Goal: Task Accomplishment & Management: Use online tool/utility

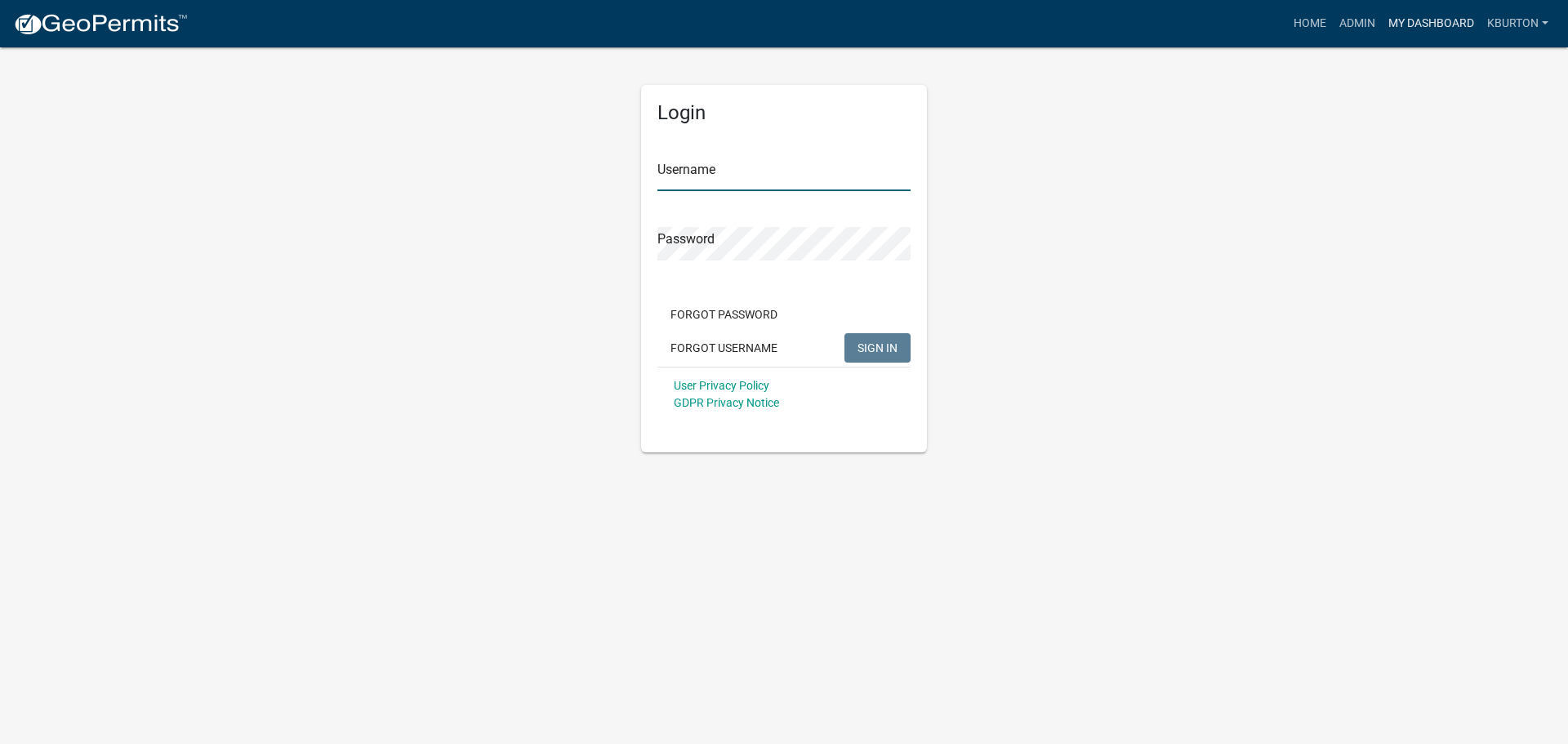
type input "kburton"
click at [1404, 27] on link "My Dashboard" at bounding box center [1431, 24] width 99 height 31
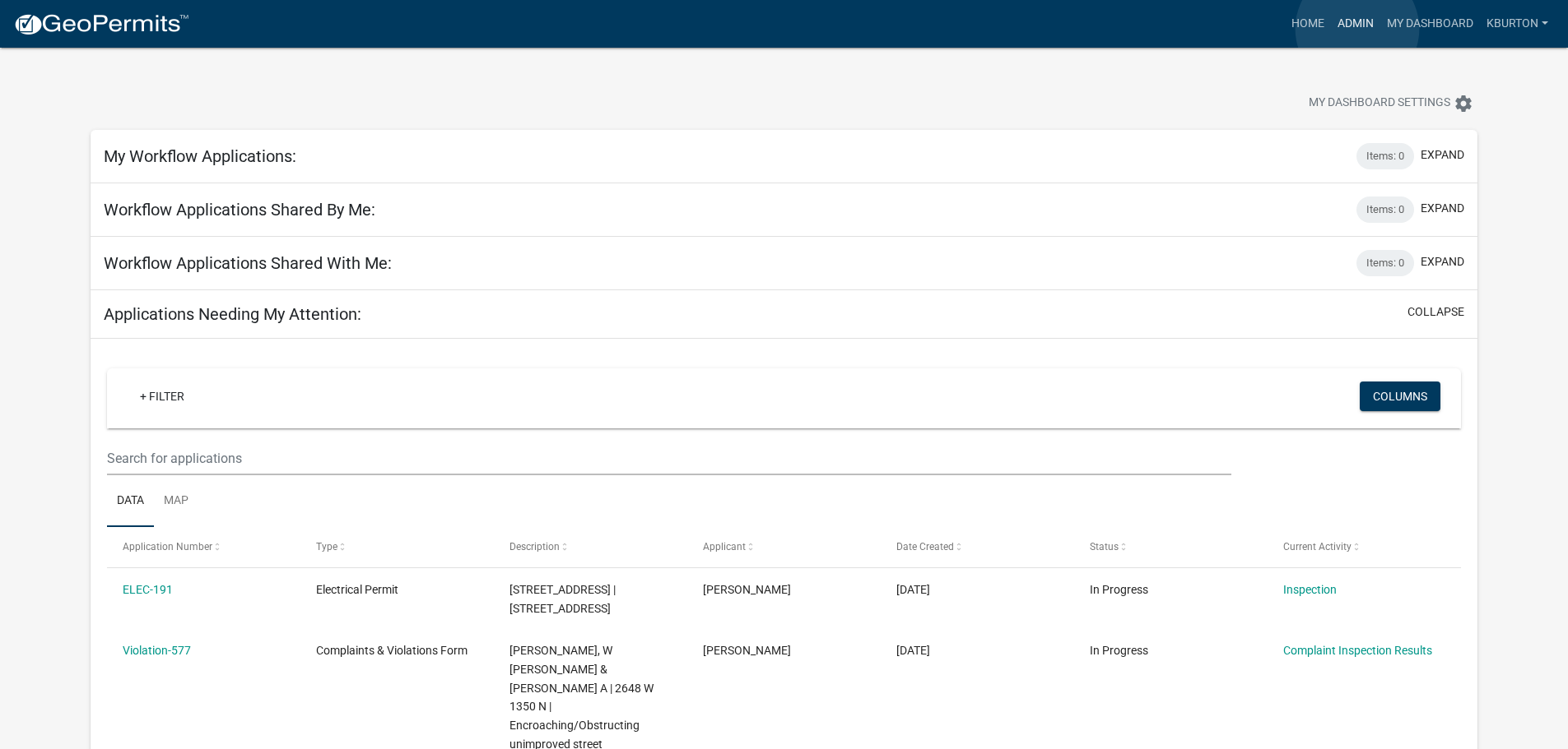
click at [1358, 28] on link "Admin" at bounding box center [1356, 24] width 49 height 31
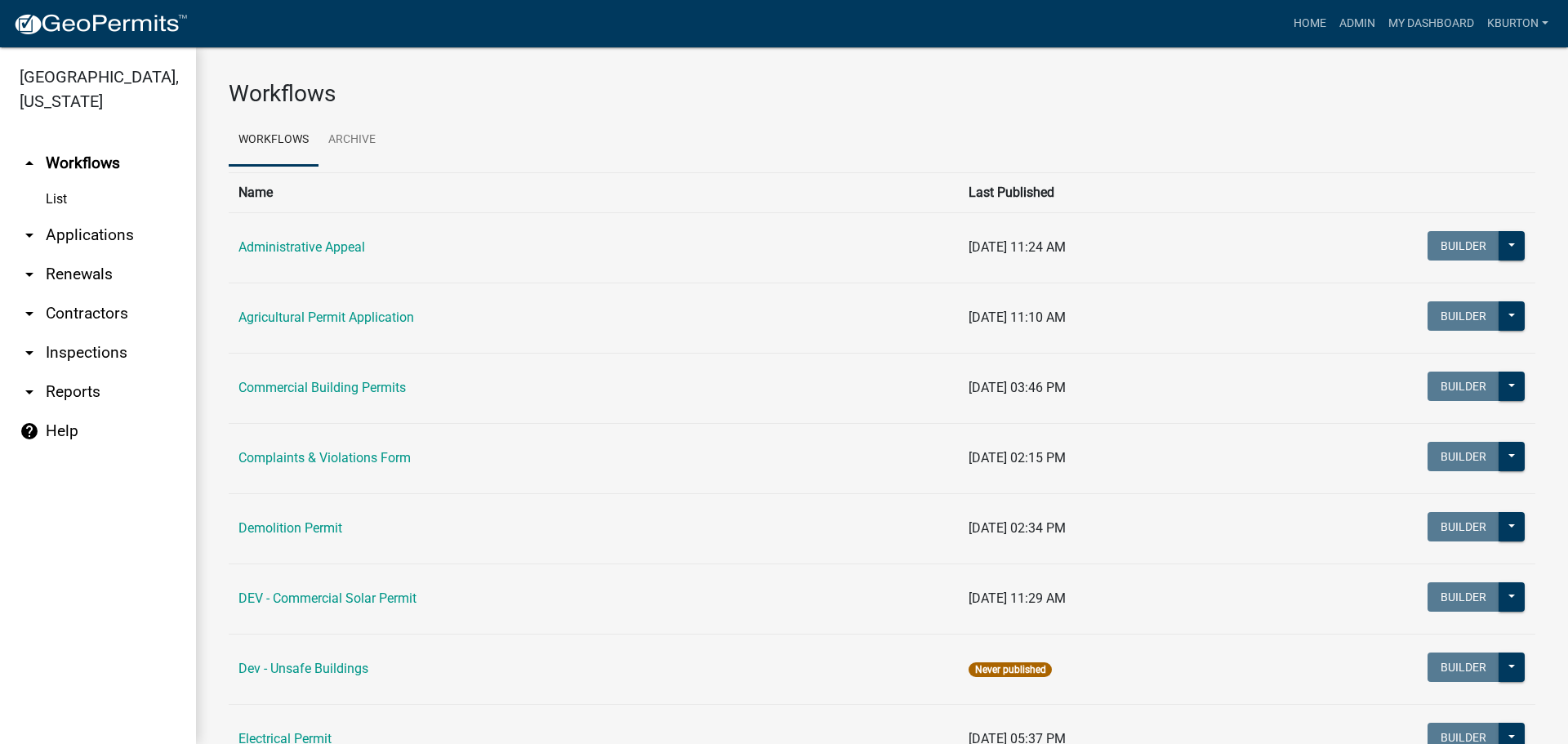
click at [105, 333] on link "arrow_drop_down Inspections" at bounding box center [98, 353] width 196 height 40
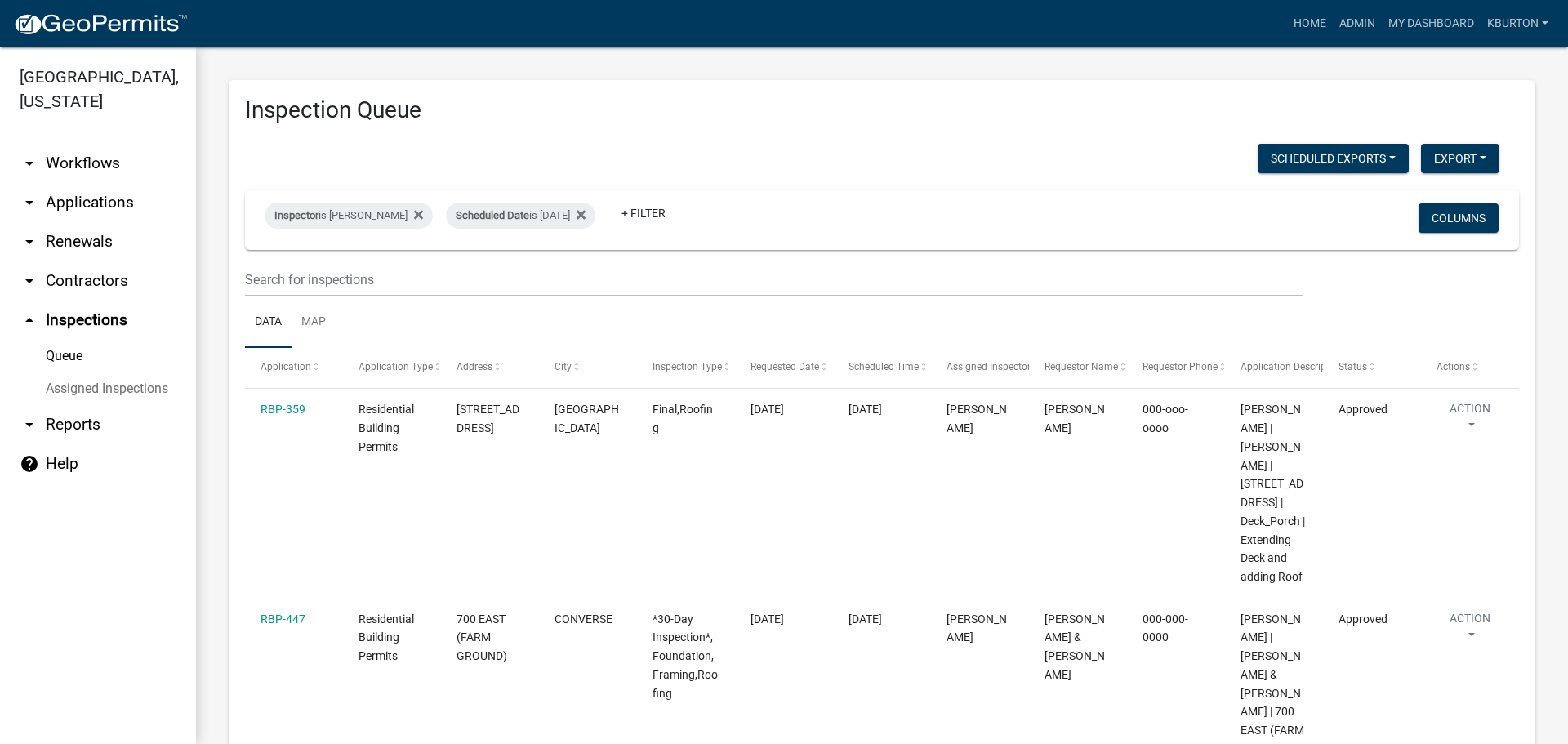
click at [123, 372] on link "Assigned Inspections" at bounding box center [98, 388] width 196 height 33
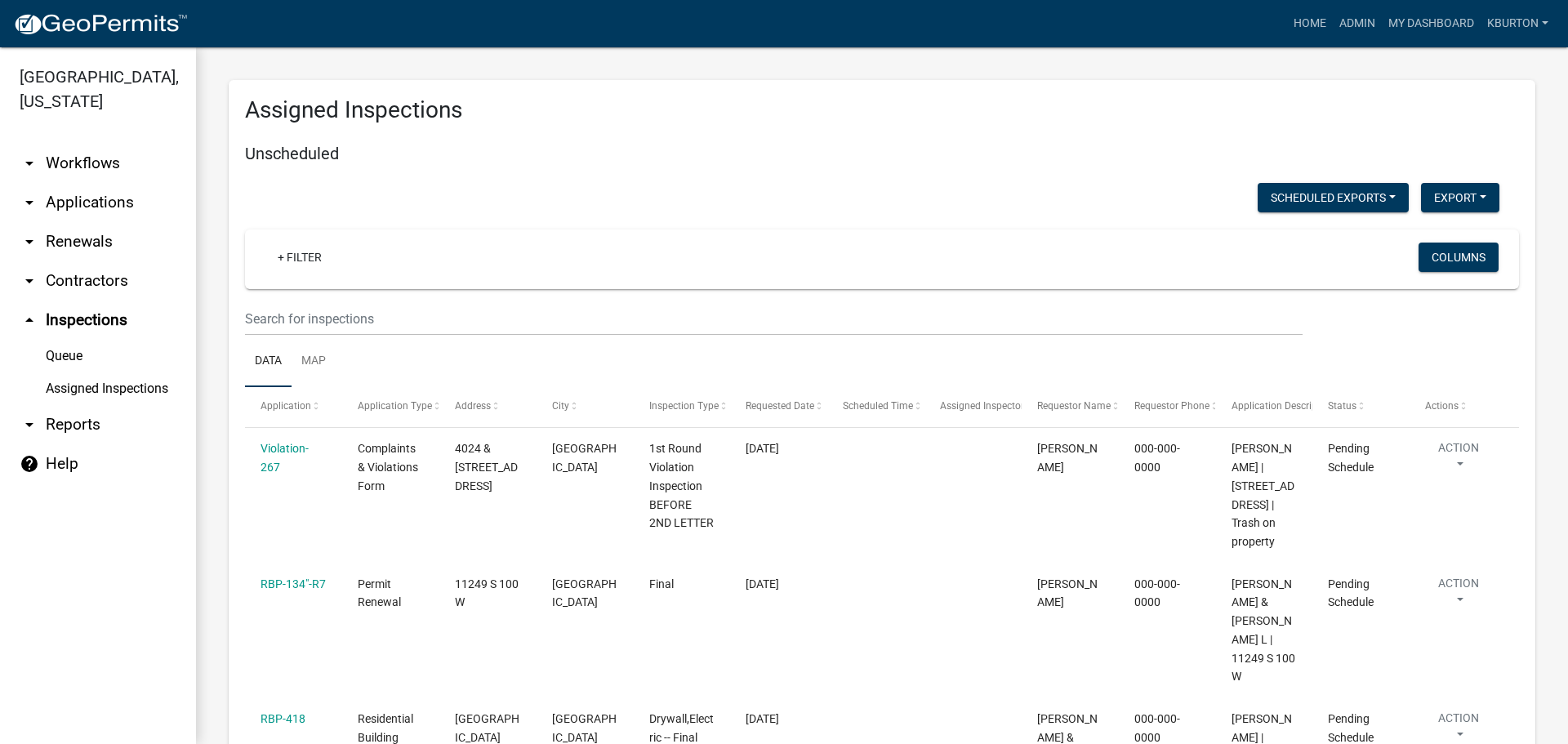
click at [71, 340] on link "Queue" at bounding box center [98, 356] width 196 height 33
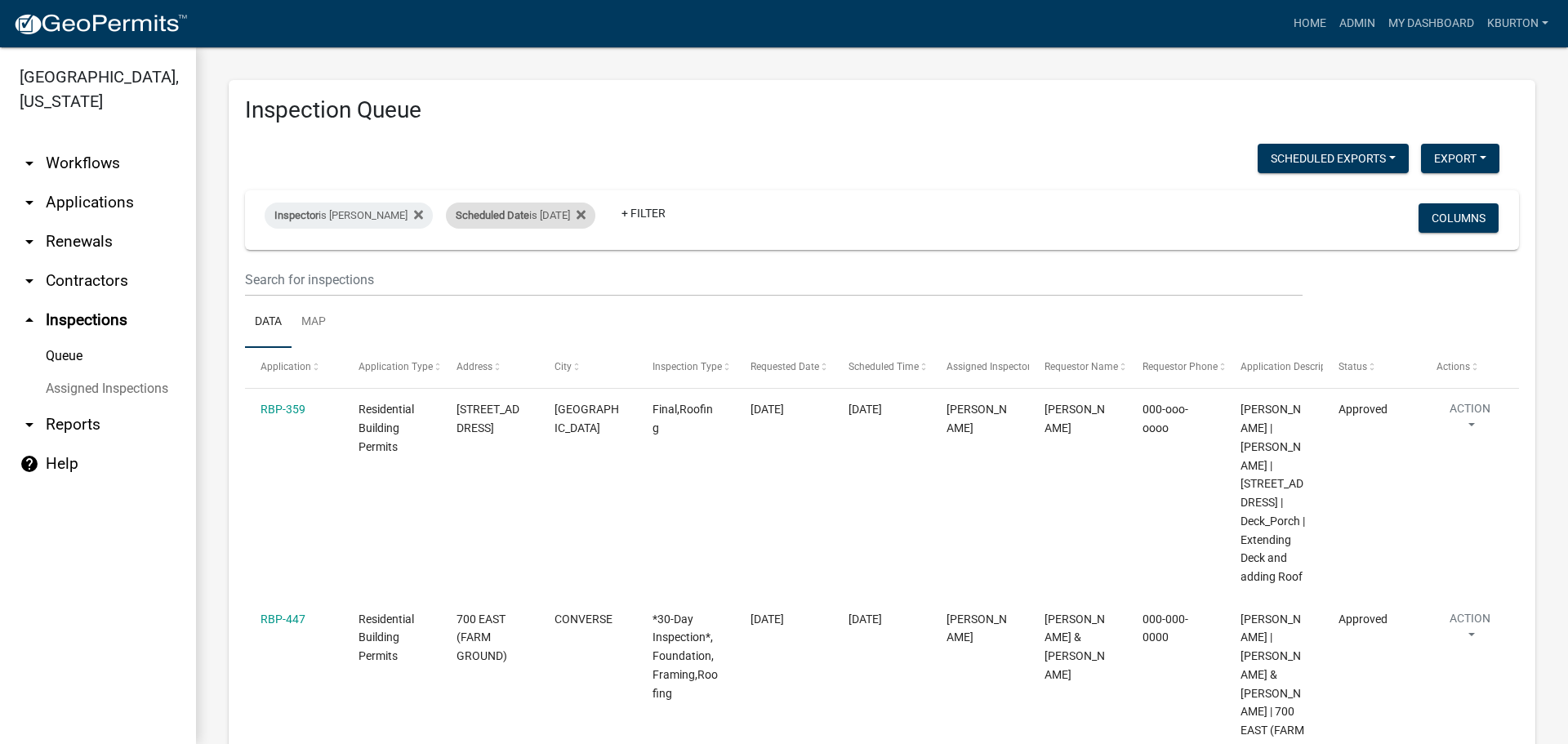
click at [508, 219] on span "Scheduled Date" at bounding box center [493, 214] width 73 height 12
click at [574, 277] on input "[DATE]" at bounding box center [524, 277] width 115 height 34
type input "[DATE]"
select select "1: 25"
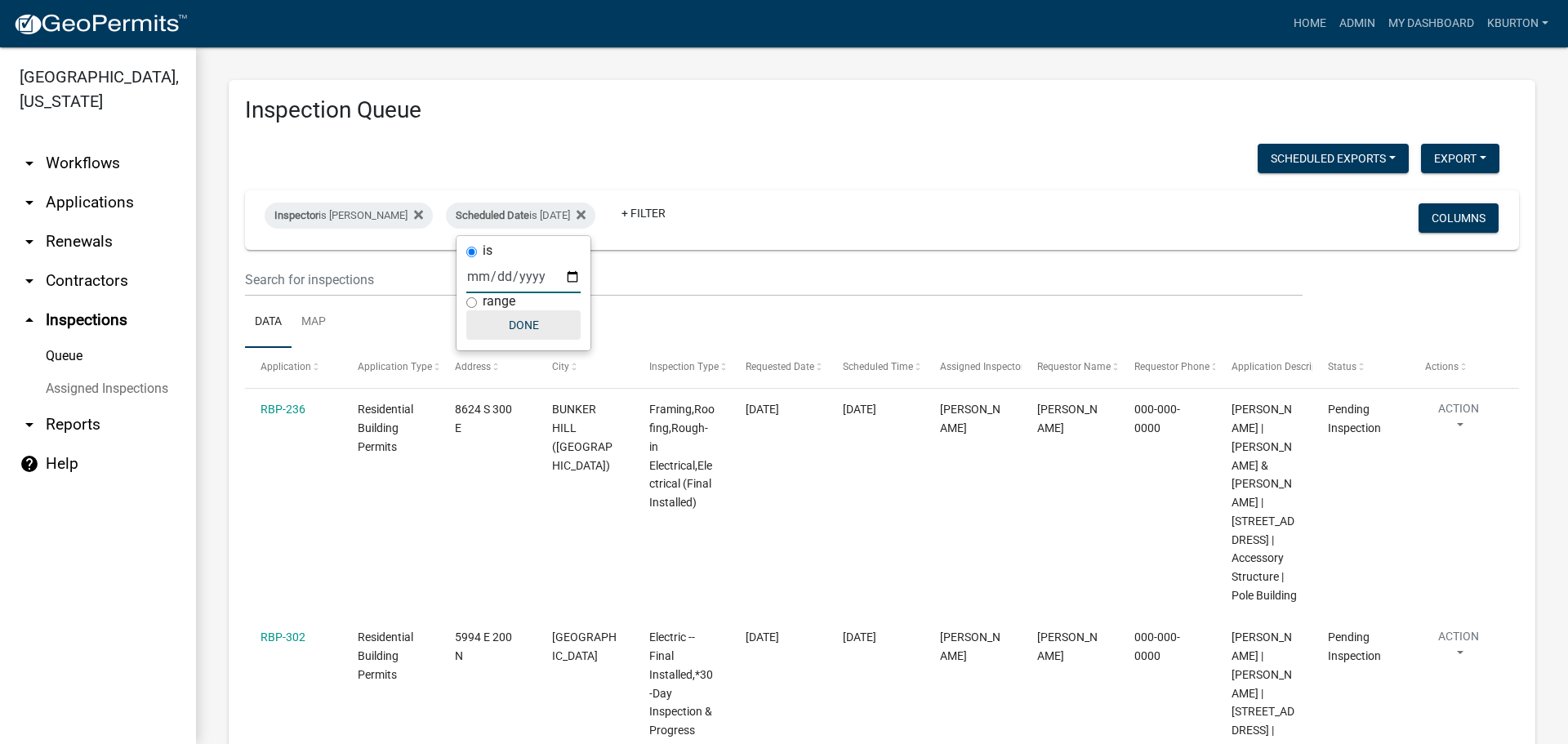
click at [524, 331] on button "Done" at bounding box center [524, 325] width 115 height 29
click at [1440, 220] on button "Columns" at bounding box center [1458, 217] width 80 height 29
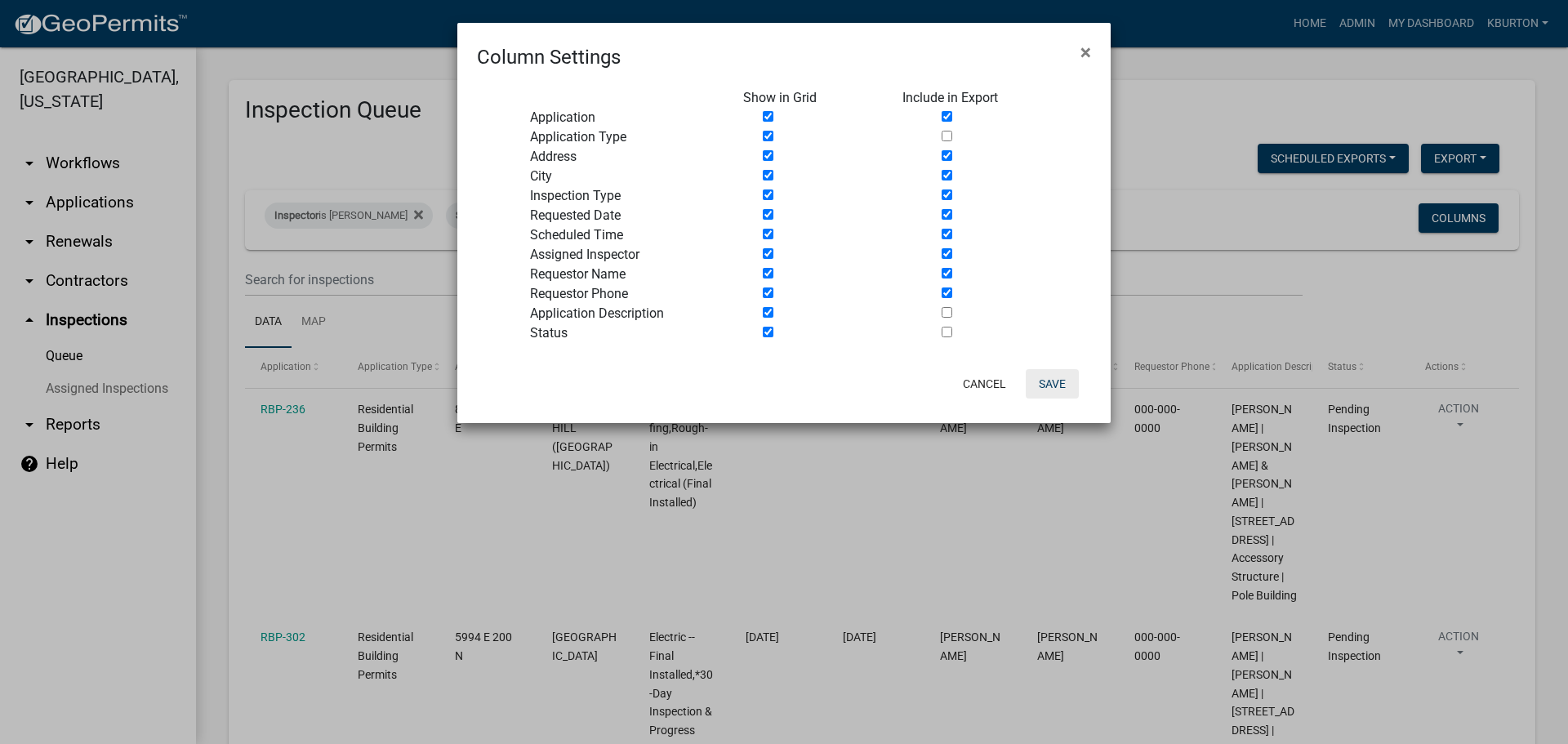
click at [1054, 376] on button "Save" at bounding box center [1052, 384] width 53 height 29
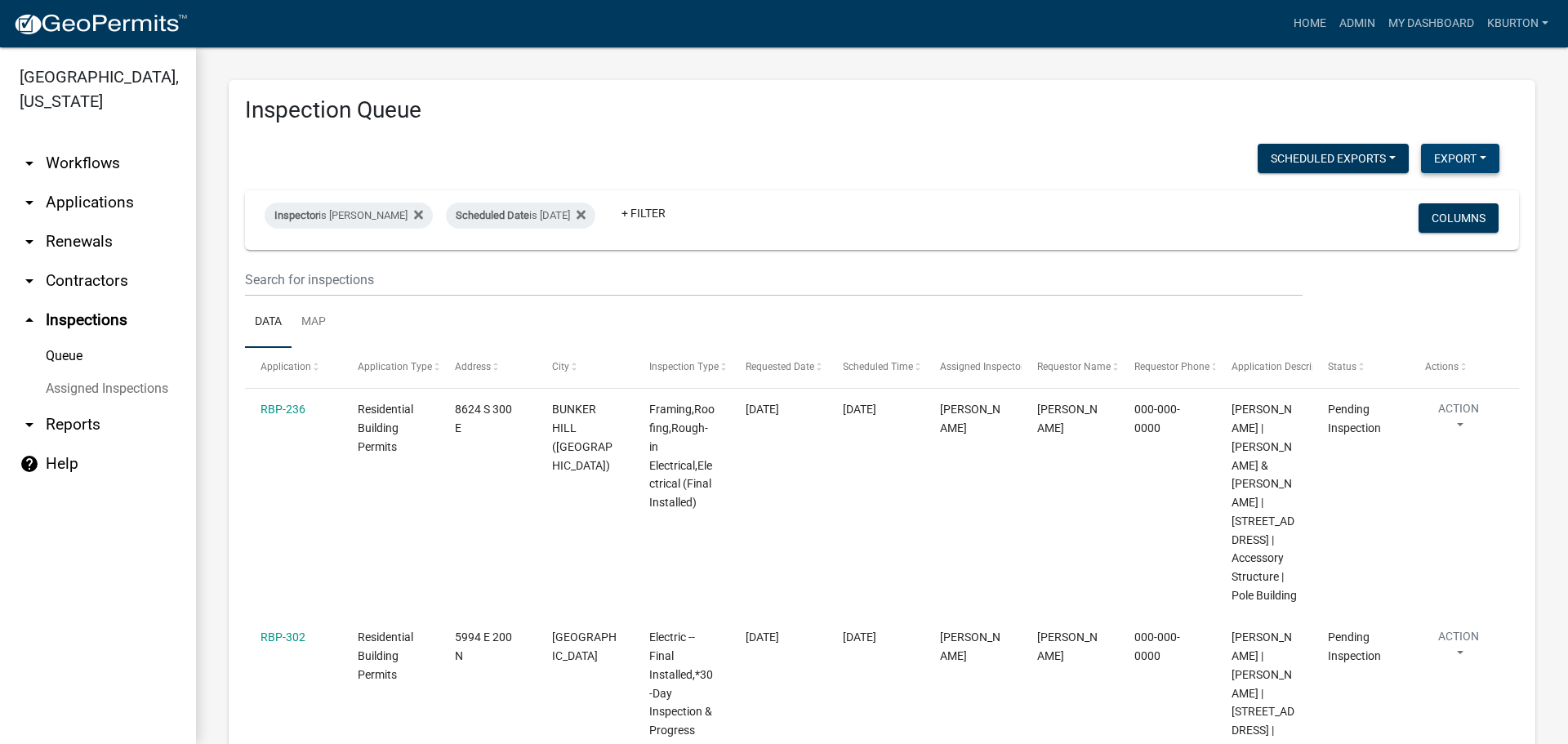
click at [1446, 154] on button "Export" at bounding box center [1460, 158] width 78 height 29
click at [1407, 198] on button "Excel Format (.xlsx)" at bounding box center [1423, 201] width 152 height 40
